Goal: Task Accomplishment & Management: Use online tool/utility

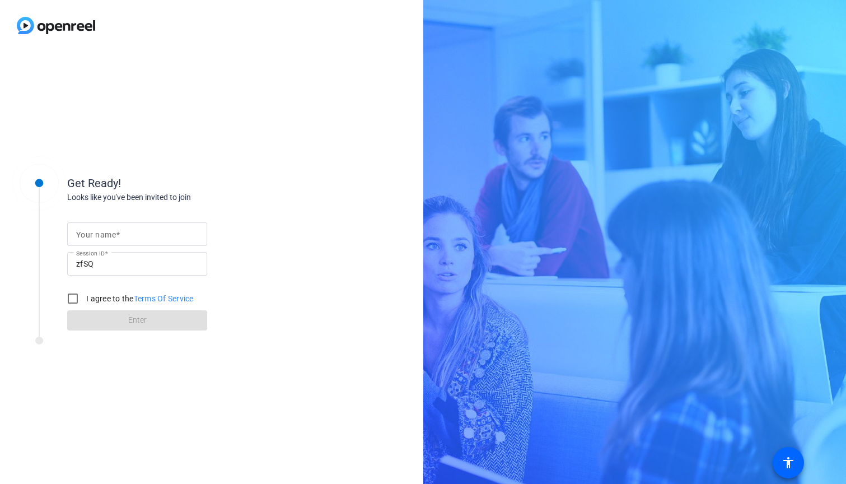
click at [113, 231] on mat-label "Your name" at bounding box center [96, 234] width 40 height 9
click at [113, 231] on input "Your name" at bounding box center [137, 233] width 122 height 13
type input "[PERSON_NAME]"
click at [74, 296] on input "I agree to the Terms Of Service" at bounding box center [73, 298] width 22 height 22
checkbox input "true"
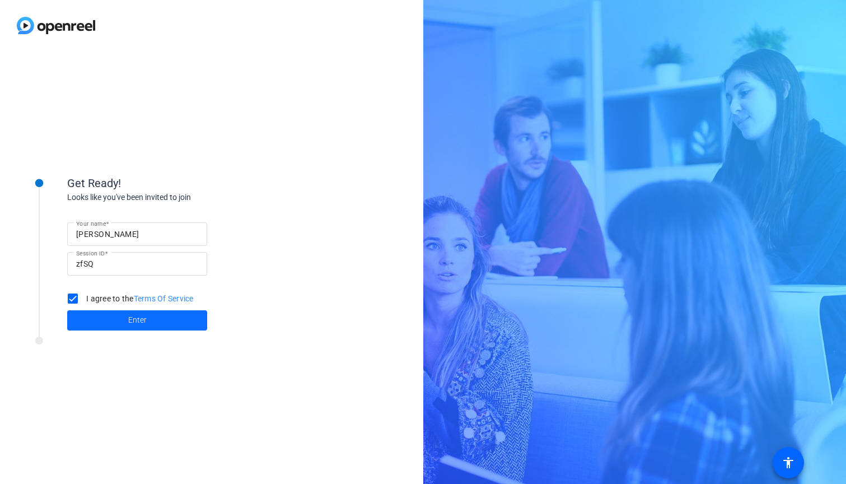
click at [122, 331] on span at bounding box center [137, 320] width 140 height 27
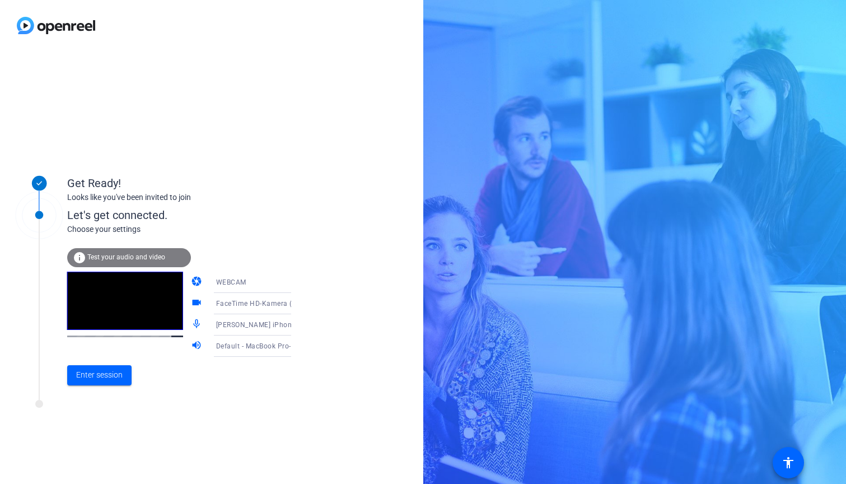
click at [300, 282] on icon at bounding box center [303, 282] width 6 height 3
click at [217, 323] on span "DESKTOP" at bounding box center [215, 326] width 31 height 13
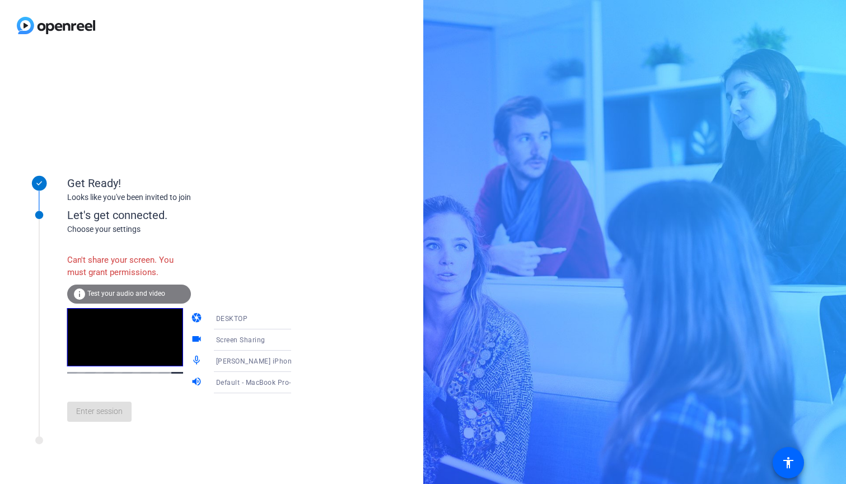
click at [296, 362] on icon at bounding box center [302, 361] width 13 height 13
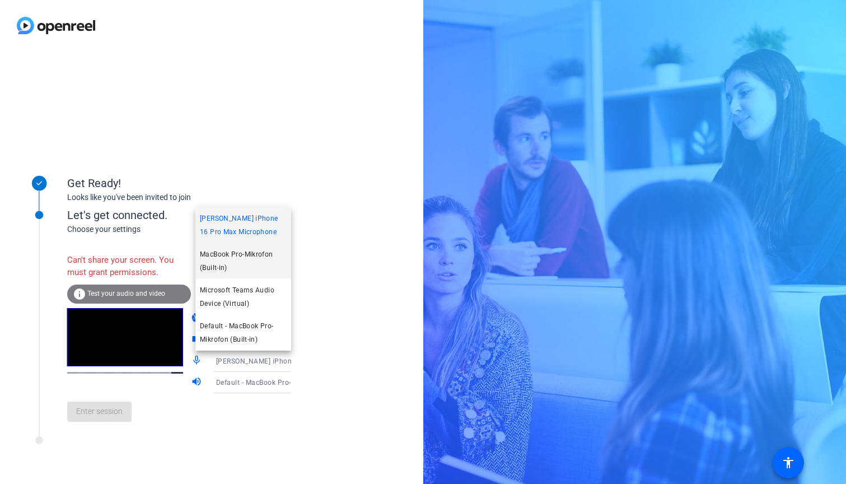
click at [259, 256] on span "MacBook Pro-Mikrofon (Built-in)" at bounding box center [243, 261] width 87 height 27
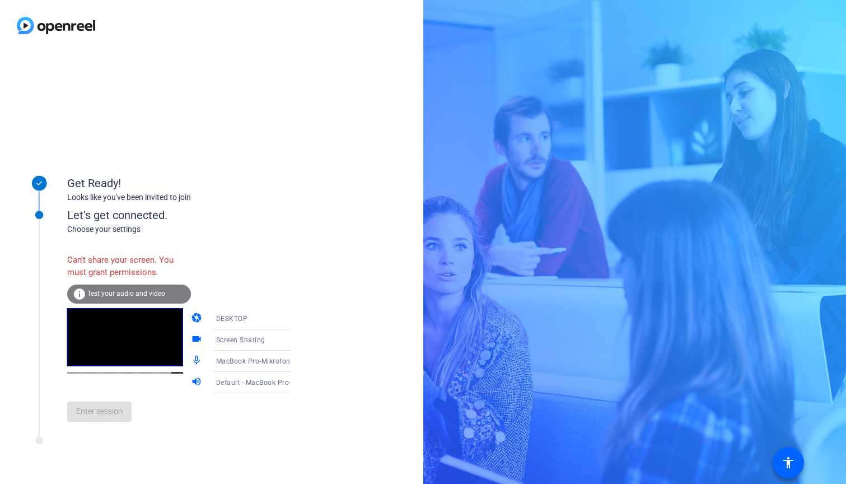
click at [296, 383] on icon at bounding box center [302, 382] width 13 height 13
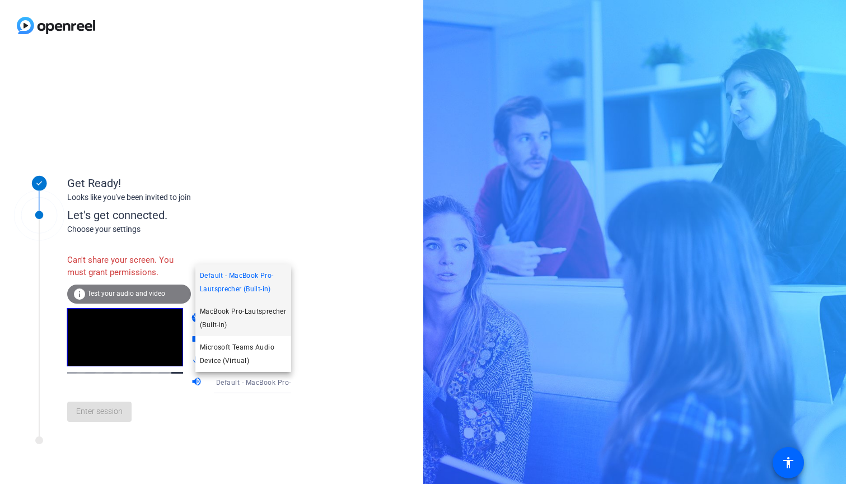
click at [271, 316] on span "MacBook Pro-Lautsprecher (Built-in)" at bounding box center [243, 318] width 87 height 27
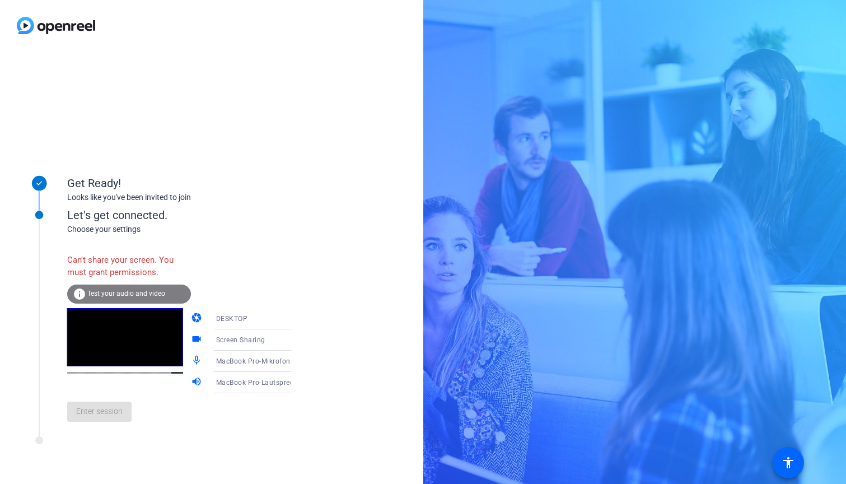
click at [296, 339] on icon at bounding box center [302, 339] width 13 height 13
click at [329, 327] on div at bounding box center [423, 242] width 846 height 484
click at [300, 318] on icon at bounding box center [303, 319] width 6 height 3
click at [234, 343] on mat-option "WEBCAM" at bounding box center [243, 340] width 96 height 22
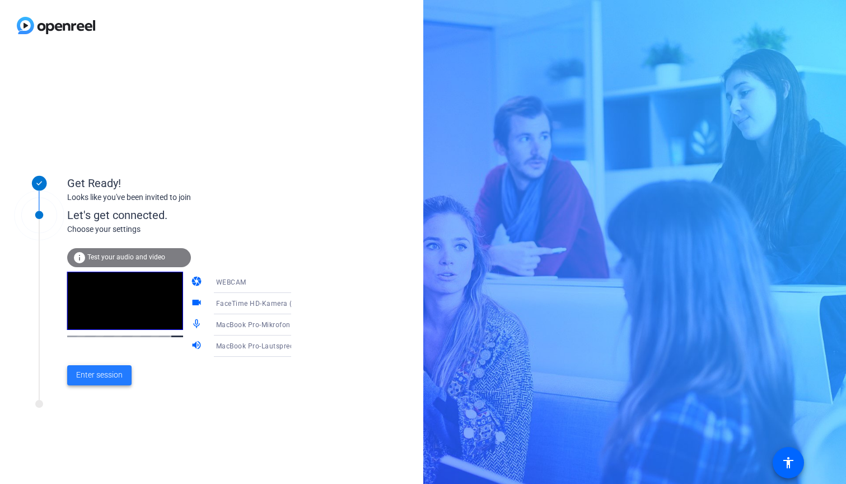
click at [92, 374] on span "Enter session" at bounding box center [99, 375] width 46 height 12
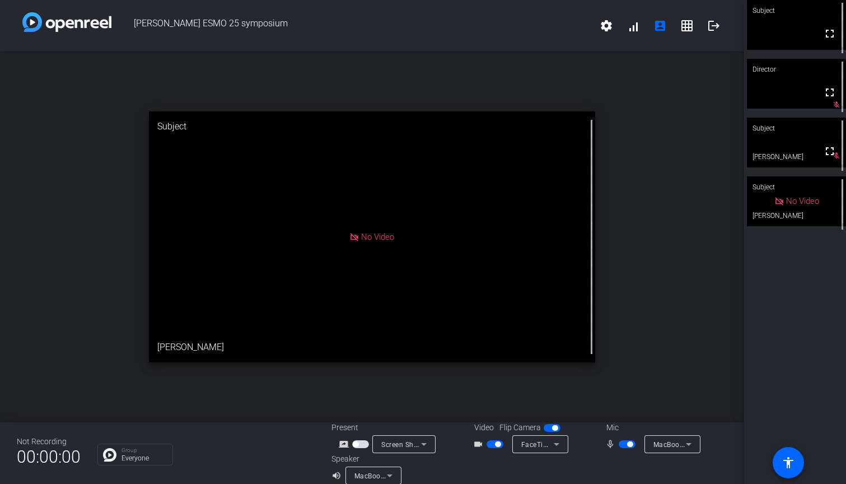
click at [537, 446] on span "FaceTime HD-Kamera (D288:[DATE])" at bounding box center [580, 444] width 119 height 9
click at [567, 409] on span "FaceTime HD-Kamera (D288:[DATE])" at bounding box center [567, 417] width 103 height 27
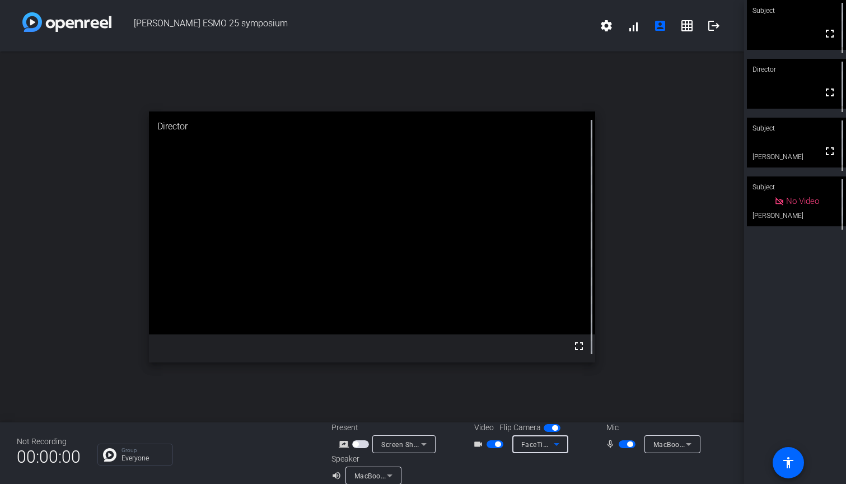
scroll to position [13, 0]
